Goal: Task Accomplishment & Management: Manage account settings

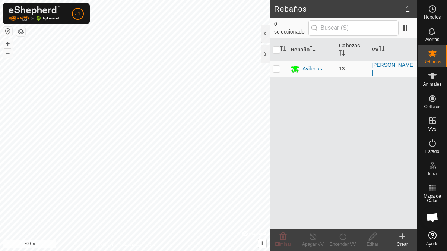
click at [405, 237] on icon at bounding box center [402, 236] width 9 height 9
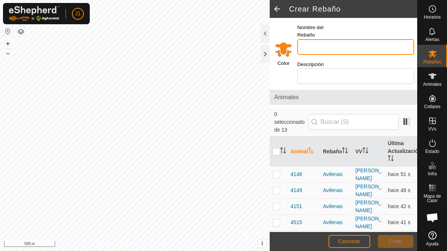
click at [352, 39] on input "Nombre del Rebaño" at bounding box center [355, 47] width 117 height 16
type input "Berrendas"
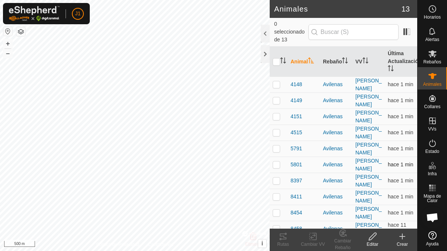
scroll to position [35, 0]
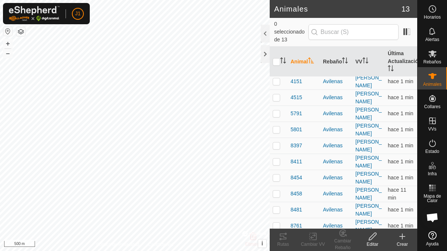
click at [278, 238] on p-checkbox at bounding box center [276, 241] width 7 height 6
checkbox input "true"
click at [434, 55] on icon at bounding box center [432, 53] width 9 height 9
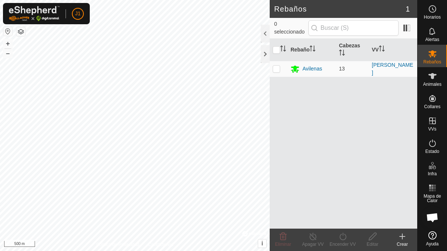
click at [401, 235] on icon at bounding box center [402, 236] width 9 height 9
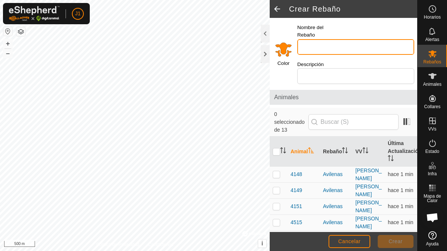
click at [365, 39] on input "Nombre del Rebaño" at bounding box center [355, 47] width 117 height 16
type input "Berrendas"
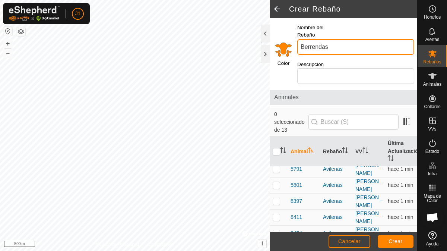
scroll to position [106, 0]
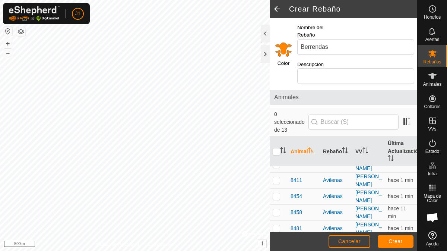
checkbox input "true"
click at [398, 244] on span "Crear" at bounding box center [396, 241] width 14 height 6
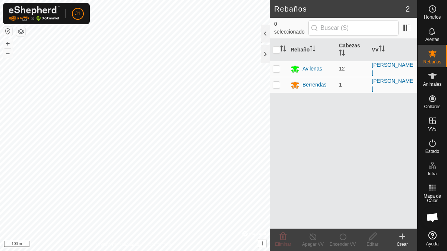
click at [309, 84] on div "Berrendas" at bounding box center [315, 85] width 24 height 8
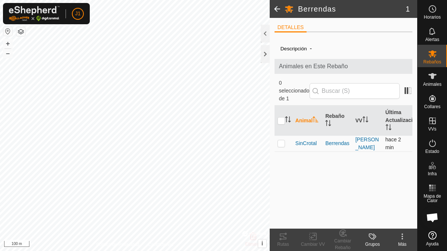
click at [281, 140] on p-checkbox at bounding box center [281, 143] width 7 height 6
checkbox input "true"
click at [403, 235] on icon at bounding box center [402, 236] width 9 height 9
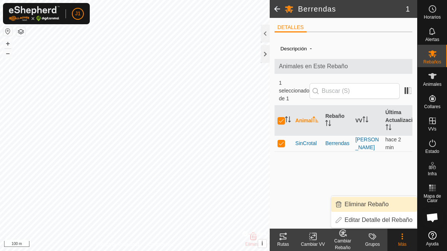
click at [371, 200] on link "Eliminar Rebaño" at bounding box center [374, 204] width 86 height 15
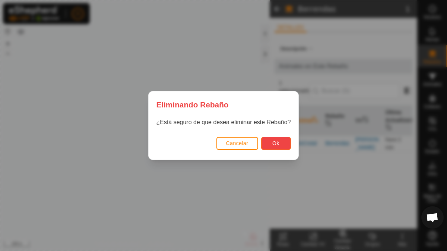
click at [278, 139] on button "Ok" at bounding box center [276, 143] width 30 height 13
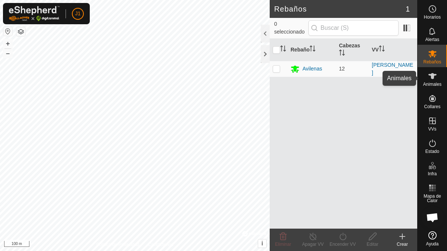
click at [433, 79] on icon at bounding box center [432, 76] width 8 height 6
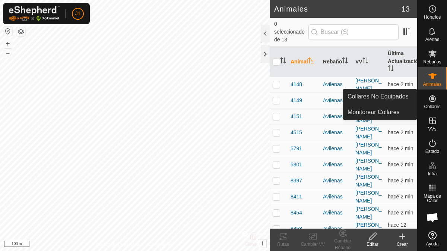
click at [436, 103] on es-neckbands-svg-icon at bounding box center [432, 98] width 13 height 12
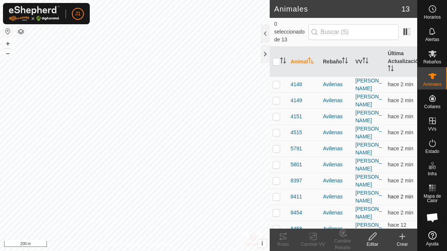
scroll to position [35, 0]
